Goal: Task Accomplishment & Management: Use online tool/utility

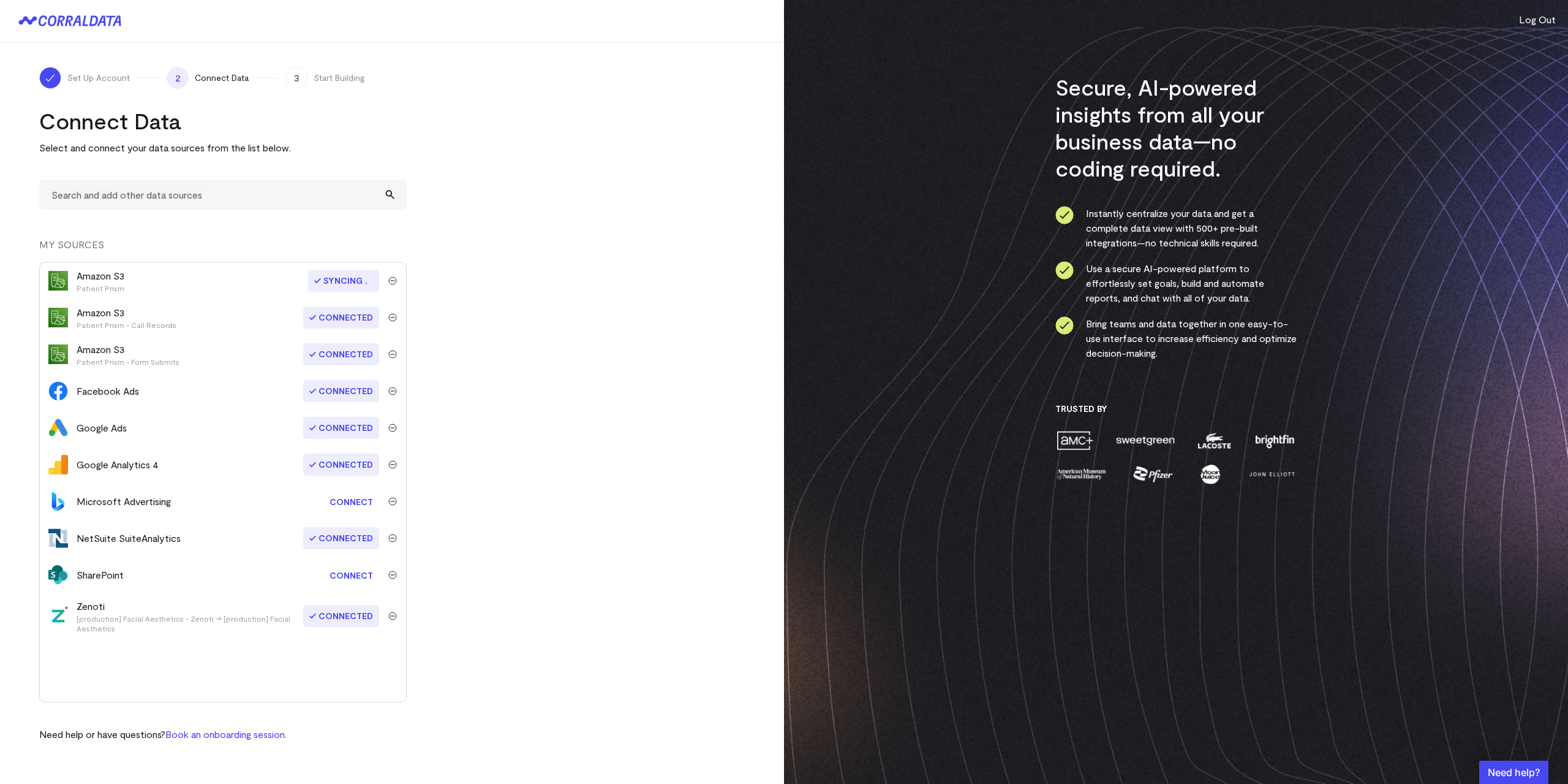
click at [365, 499] on link "Connect" at bounding box center [351, 501] width 56 height 22
click at [358, 578] on link "Connect" at bounding box center [351, 575] width 56 height 22
